Goal: Book appointment/travel/reservation

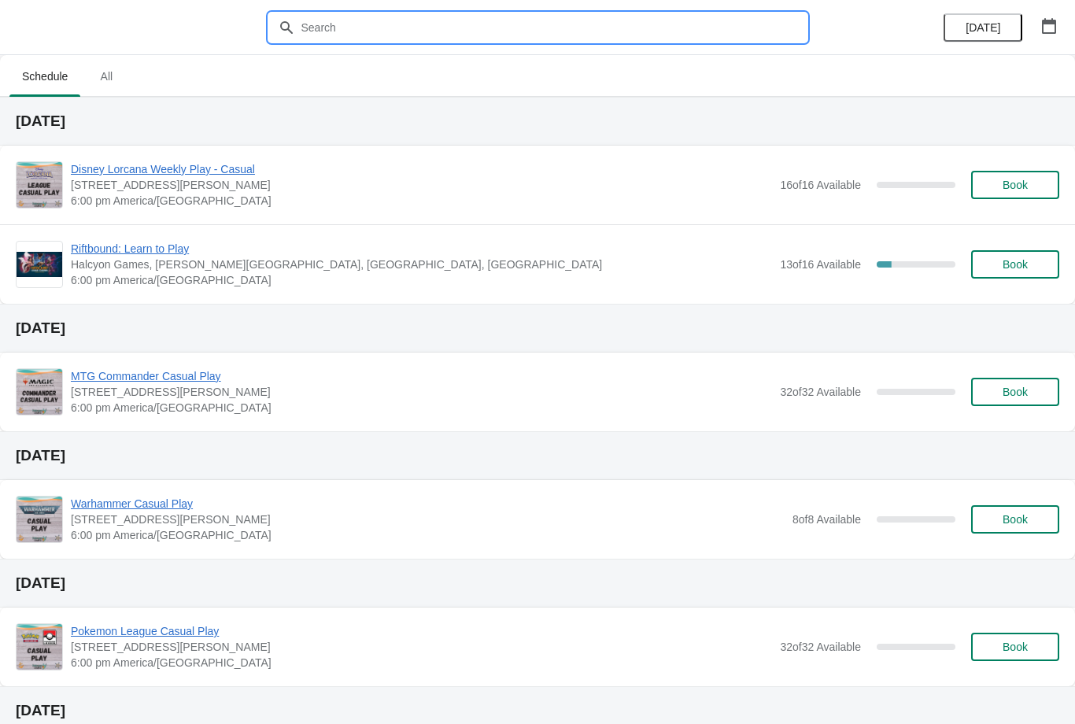
click at [545, 31] on input "text" at bounding box center [554, 27] width 506 height 28
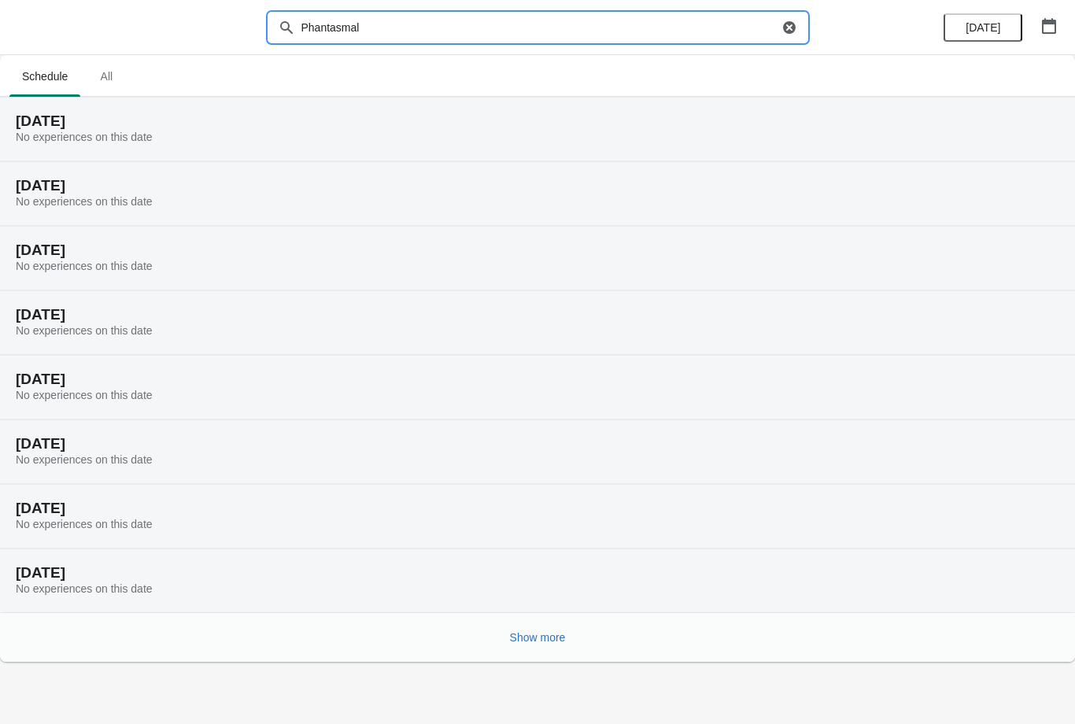
type input "Phantasmal"
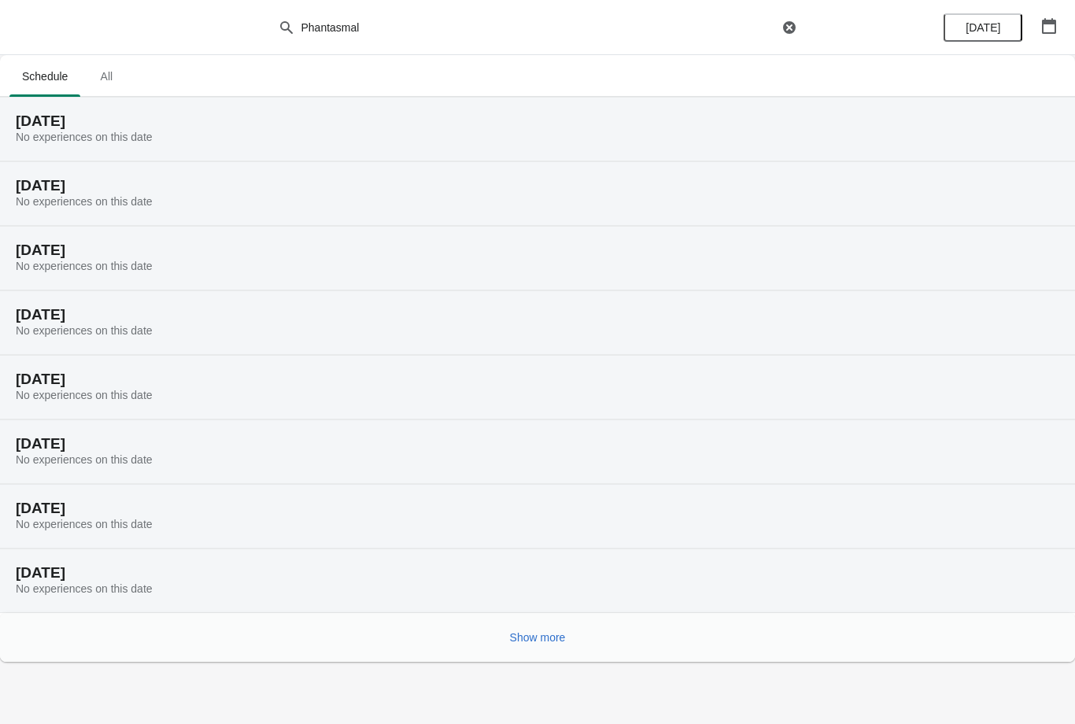
click at [555, 639] on span "Show more" at bounding box center [538, 637] width 56 height 13
click at [109, 76] on span "All" at bounding box center [106, 76] width 39 height 28
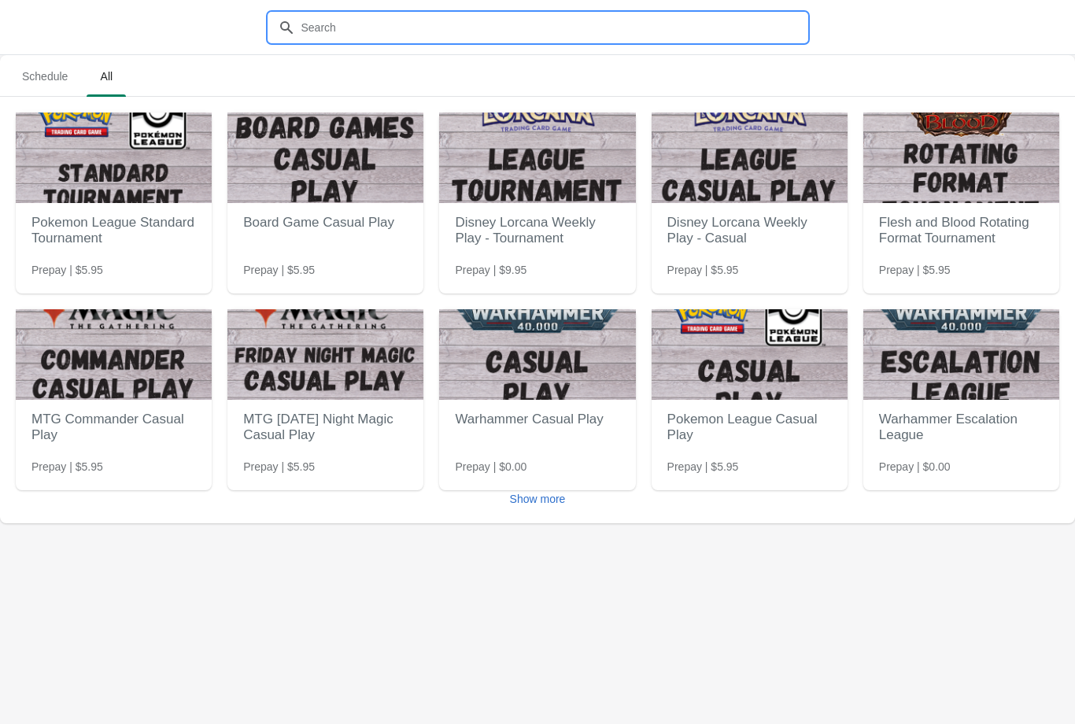
click at [539, 29] on input "text" at bounding box center [554, 27] width 506 height 28
type input "Phantasmal"
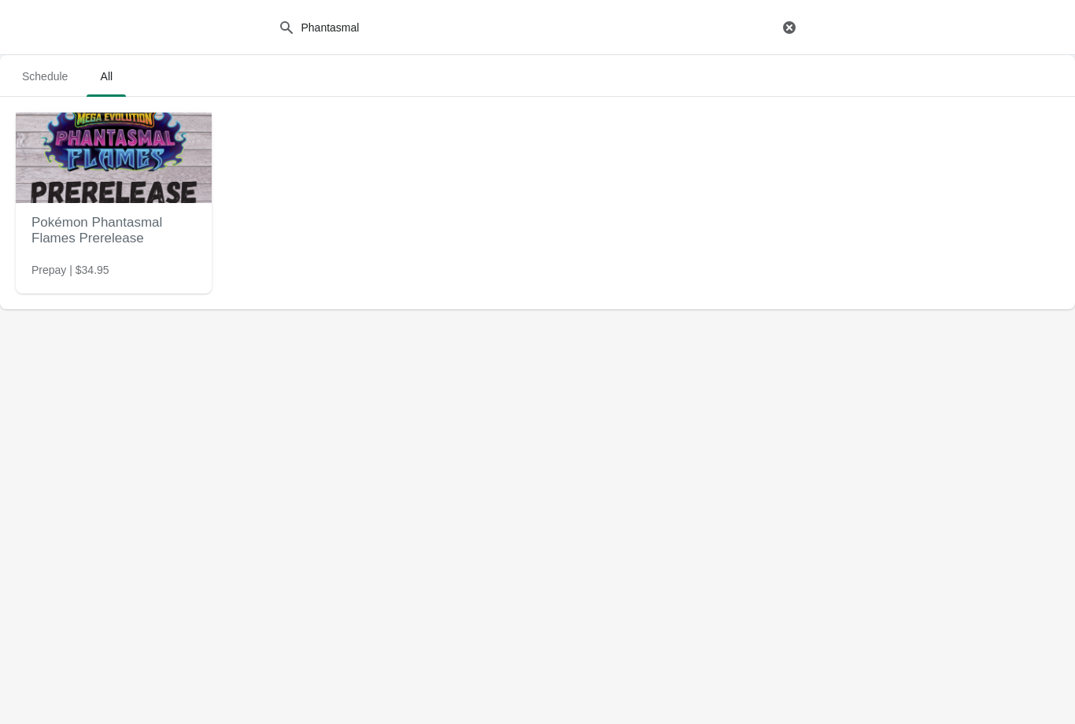
click at [90, 219] on h2 "Pokémon Phantasmal Flames Prerelease" at bounding box center [113, 230] width 164 height 47
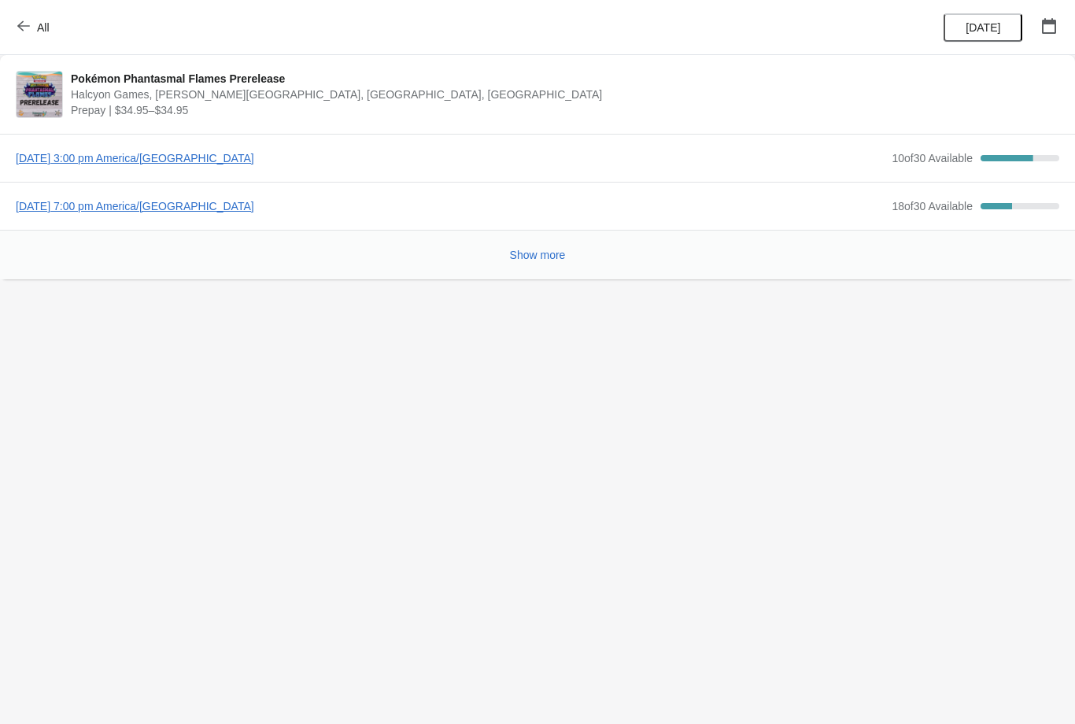
click at [546, 267] on button "Show more" at bounding box center [537, 255] width 68 height 28
click at [54, 153] on span "[DATE] 3:00 pm America/[GEOGRAPHIC_DATA]" at bounding box center [450, 158] width 868 height 16
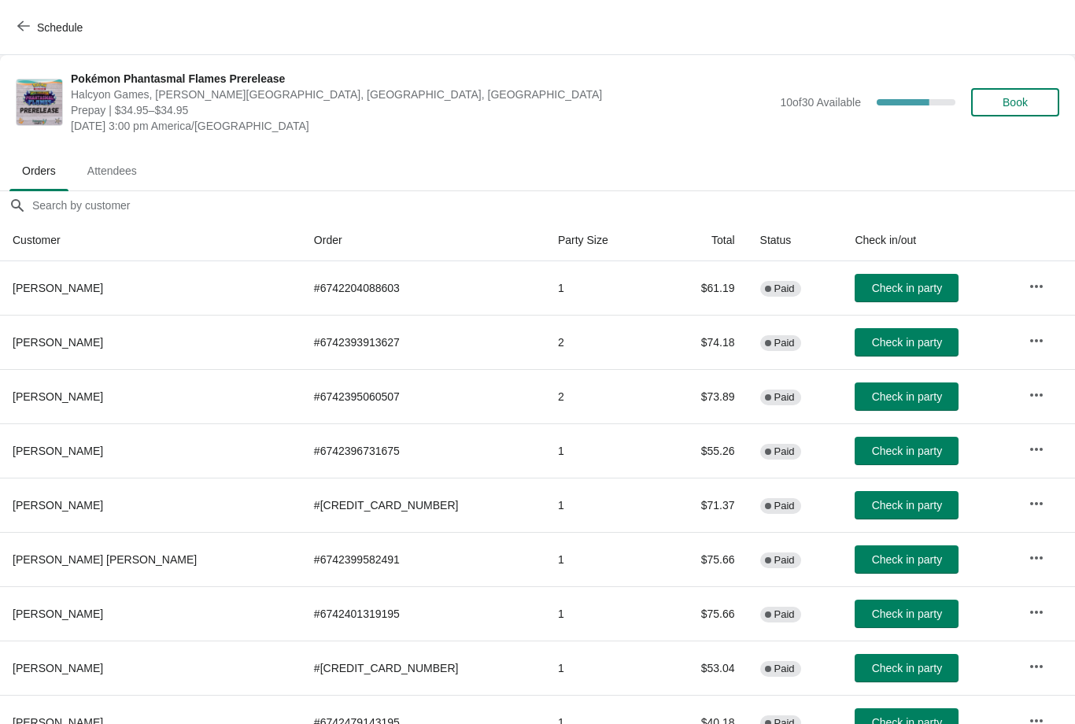
click at [1026, 101] on span "Book" at bounding box center [1014, 102] width 25 height 13
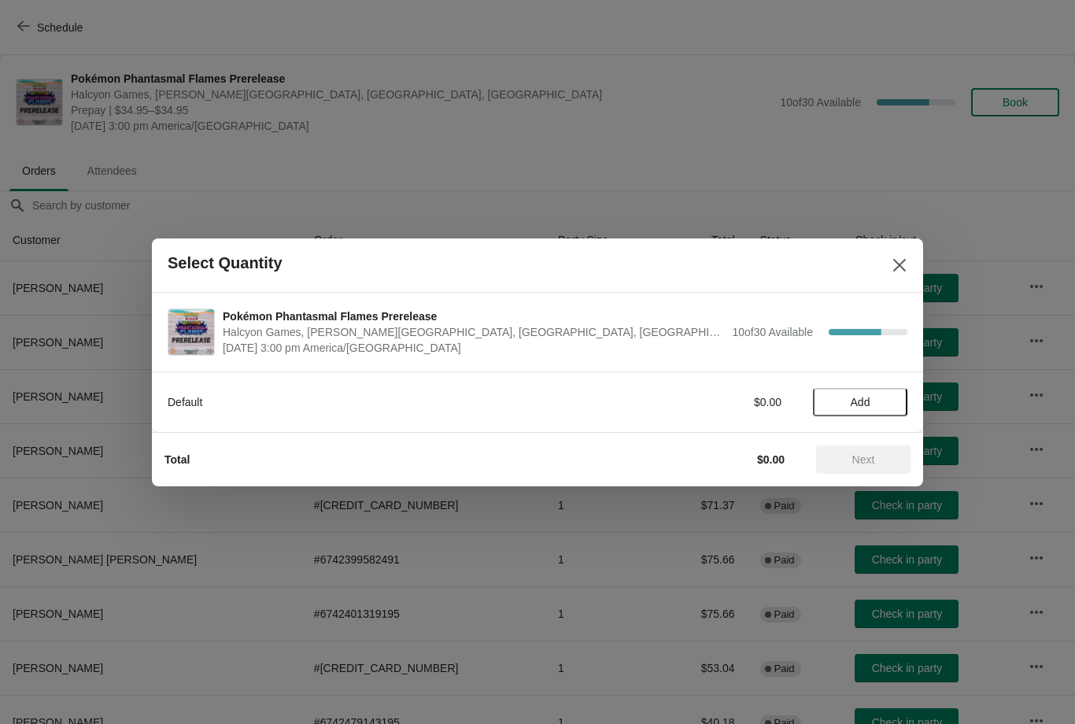
click at [868, 401] on span "Add" at bounding box center [860, 402] width 20 height 13
click at [884, 465] on span "Next" at bounding box center [862, 459] width 69 height 13
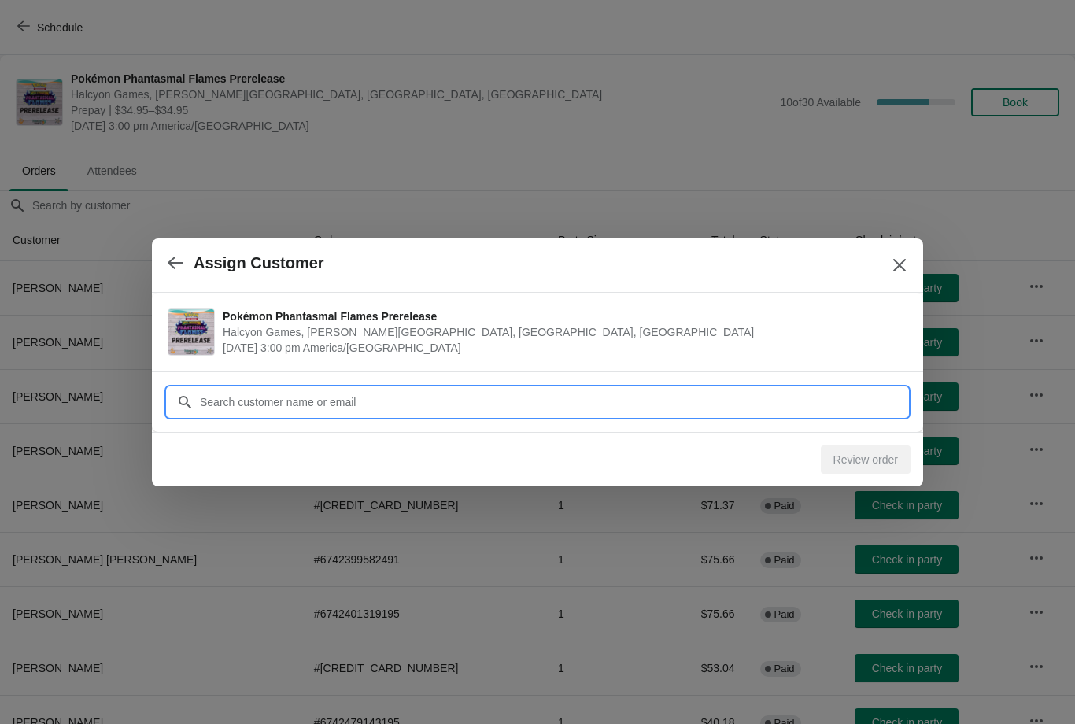
click at [682, 404] on input "Customer" at bounding box center [553, 402] width 708 height 28
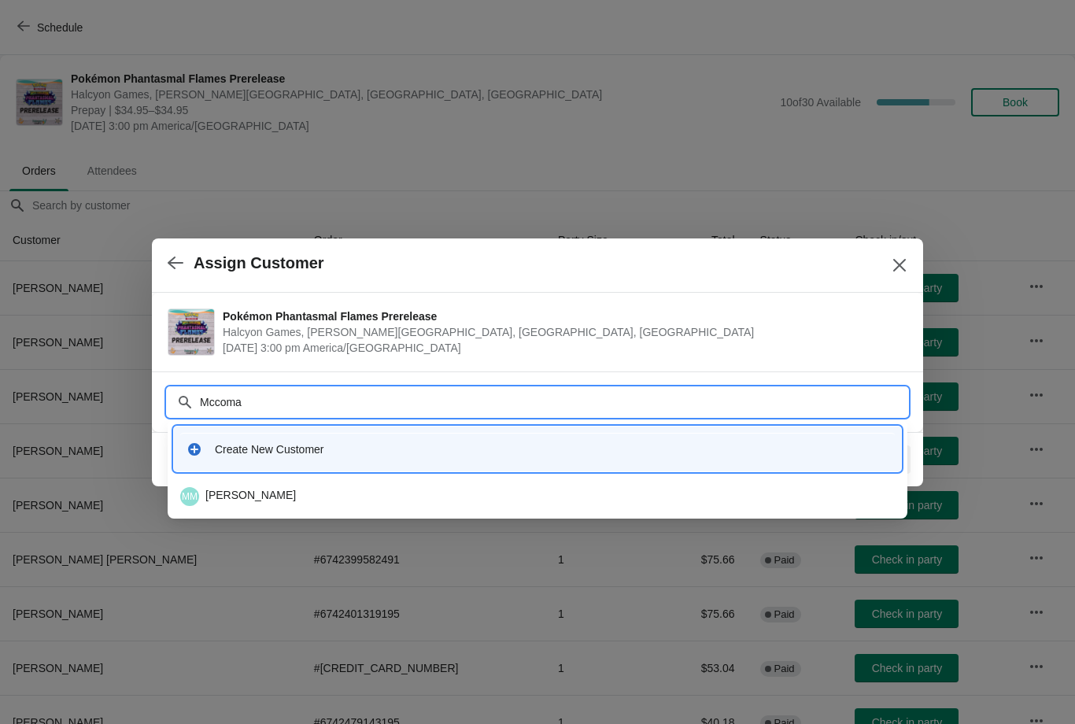
type input "[PERSON_NAME]"
